Goal: Transaction & Acquisition: Subscribe to service/newsletter

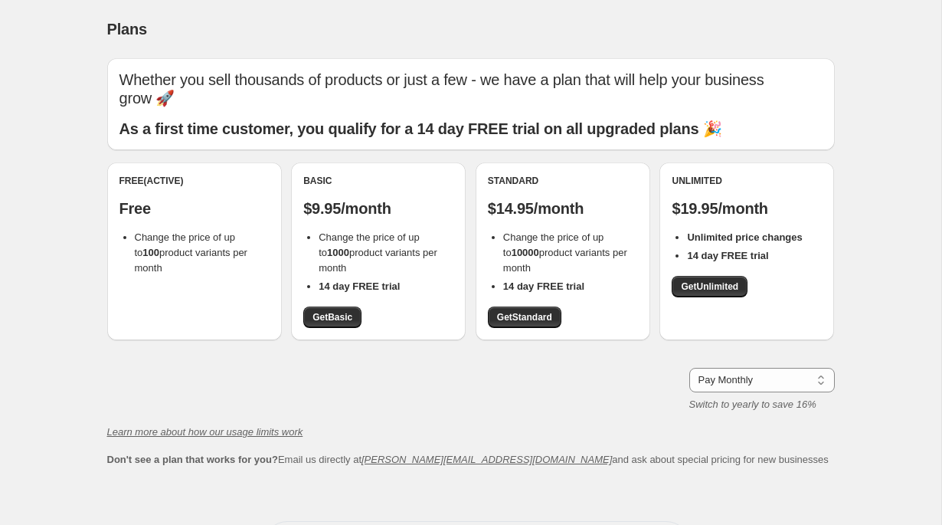
click at [755, 199] on p "$19.95/month" at bounding box center [747, 208] width 150 height 18
click at [816, 199] on p "$19.95/month" at bounding box center [747, 208] width 150 height 18
